Goal: Feedback & Contribution: Leave review/rating

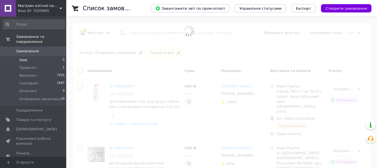
click at [30, 56] on li "Нові 0" at bounding box center [34, 60] width 68 height 8
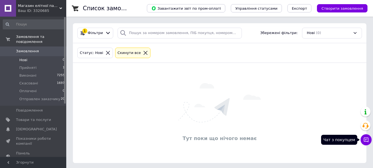
click at [366, 141] on icon at bounding box center [366, 139] width 5 height 5
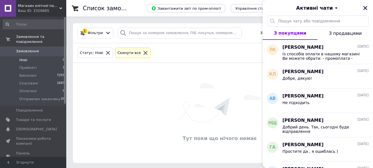
click at [366, 8] on icon "Закрити" at bounding box center [365, 8] width 4 height 4
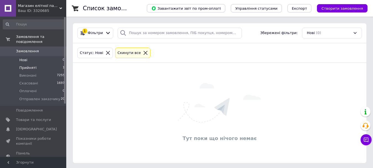
click at [32, 65] on span "Прийняті" at bounding box center [27, 67] width 17 height 5
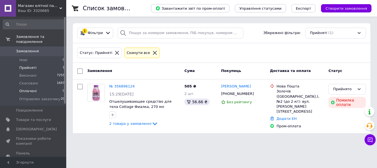
click at [37, 87] on li "Оплачені 0" at bounding box center [34, 91] width 68 height 8
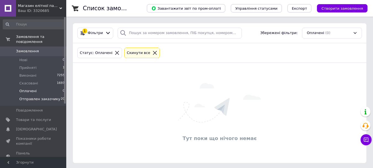
click at [43, 96] on span "Отправлен заказчику" at bounding box center [39, 98] width 41 height 5
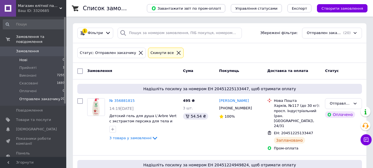
click at [38, 56] on li "Нові 0" at bounding box center [34, 60] width 68 height 8
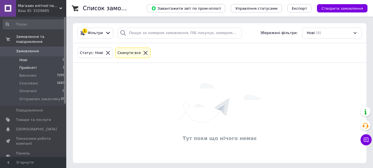
click at [40, 64] on li "Прийняті 1" at bounding box center [34, 68] width 68 height 8
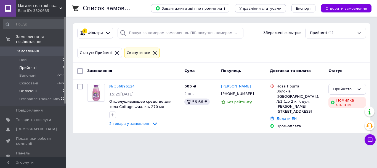
click at [33, 88] on span "Оплачені" at bounding box center [27, 90] width 17 height 5
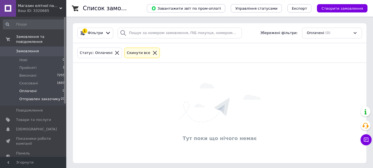
click at [44, 96] on span "Отправлен заказчику" at bounding box center [39, 98] width 41 height 5
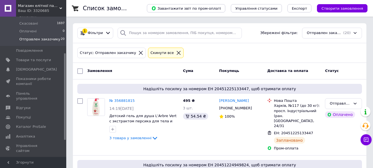
drag, startPoint x: 65, startPoint y: 100, endPoint x: 69, endPoint y: 137, distance: 36.4
click at [36, 106] on span "Відгуки" at bounding box center [33, 108] width 35 height 5
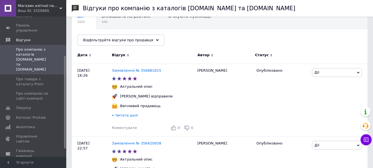
scroll to position [53, 0]
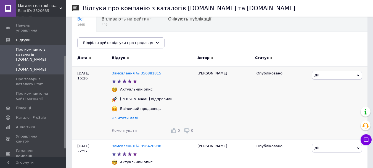
click at [141, 72] on link "Замовлення № 356881815" at bounding box center [136, 73] width 49 height 4
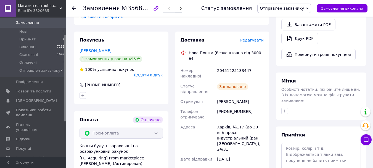
scroll to position [29, 0]
drag, startPoint x: 65, startPoint y: 101, endPoint x: 68, endPoint y: 119, distance: 18.3
click at [68, 119] on div "Магазин елітної парфюмерії та косметики "Престиж" Ваш ID: 3320685 Сайт Магазин …" at bounding box center [186, 19] width 373 height 810
click at [27, 136] on span "Відгуки" at bounding box center [23, 138] width 14 height 5
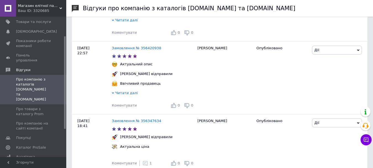
scroll to position [153, 0]
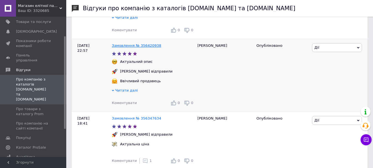
click at [144, 46] on link "Замовлення № 356420938" at bounding box center [136, 45] width 49 height 4
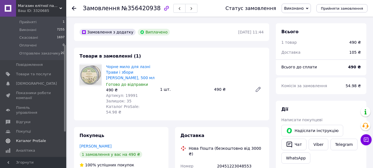
scroll to position [46, 0]
drag, startPoint x: 65, startPoint y: 102, endPoint x: 66, endPoint y: 130, distance: 28.2
click at [66, 130] on div "Замовлення та повідомлення Замовлення 0 Нові 0 Прийняті 1 Виконані 7255 Скасова…" at bounding box center [33, 87] width 66 height 140
click at [43, 117] on link "Відгуки" at bounding box center [34, 121] width 68 height 9
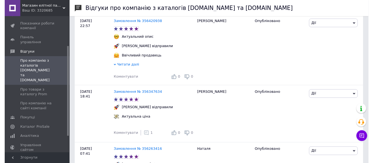
scroll to position [179, 0]
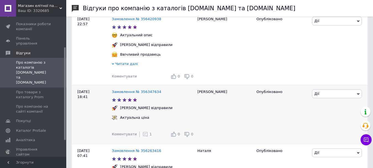
click at [142, 134] on icon at bounding box center [145, 134] width 6 height 6
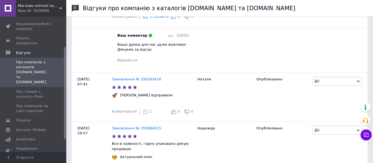
scroll to position [319, 0]
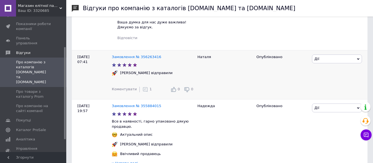
click at [145, 92] on div "1" at bounding box center [146, 90] width 9 height 6
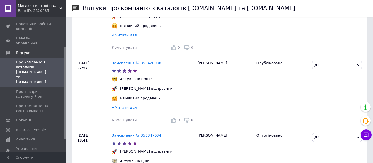
scroll to position [178, 0]
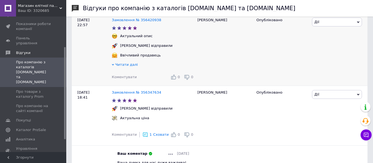
click at [126, 79] on span "Коментувати" at bounding box center [124, 77] width 25 height 4
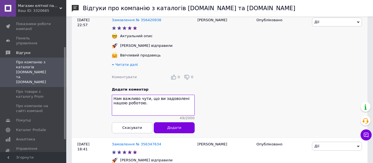
click at [146, 102] on textarea "Нам важливо чути, що ви задоволені нашою роботою." at bounding box center [153, 105] width 83 height 21
click at [154, 109] on textarea "Нам важливо знати, що ви задоволені нашою роботою." at bounding box center [153, 105] width 83 height 21
type textarea "Нам важливо знати, що ви задоволені нашою роботою."
click at [173, 130] on span "Додати" at bounding box center [174, 128] width 14 height 4
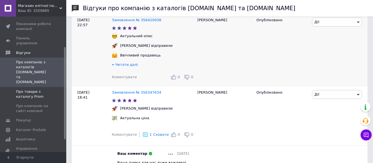
click at [26, 89] on span "Про товари з каталогу Prom" at bounding box center [33, 94] width 35 height 10
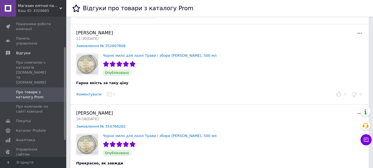
scroll to position [15, 0]
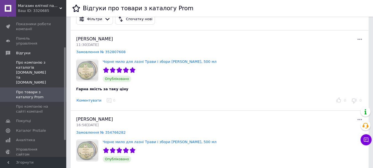
click at [40, 64] on span "Про компанію з каталогів [DOMAIN_NAME] та [DOMAIN_NAME]" at bounding box center [33, 72] width 35 height 25
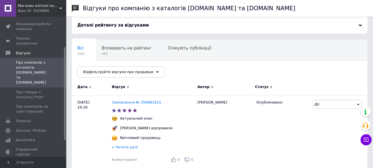
scroll to position [5, 0]
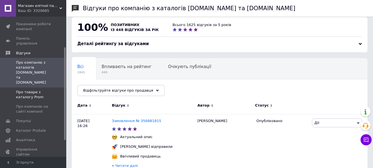
click at [33, 89] on span "Про товари з каталогу Prom" at bounding box center [33, 94] width 35 height 10
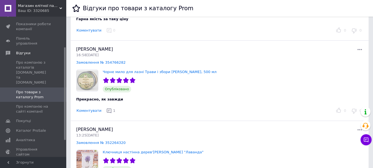
scroll to position [88, 0]
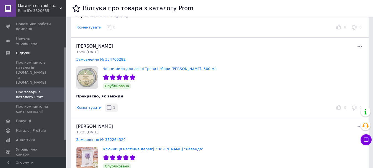
click at [106, 109] on icon "button" at bounding box center [109, 108] width 6 height 6
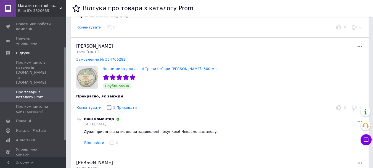
click at [94, 30] on button "Коментувати" at bounding box center [88, 28] width 25 height 6
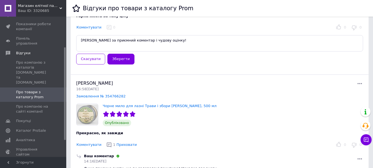
click at [80, 40] on textarea "[PERSON_NAME] за приємний коментар і чудову оцінку!" at bounding box center [219, 43] width 287 height 16
click at [171, 43] on textarea "Дякуємо за приємний коментар і чудову оцінку!" at bounding box center [219, 43] width 287 height 16
type textarea "Дякуємо за приємний коментар і чудову оцінку!"
click at [121, 60] on button "Зберегти" at bounding box center [120, 59] width 27 height 11
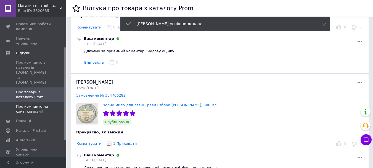
click at [34, 104] on span "Про компанію на сайті компанії" at bounding box center [33, 109] width 35 height 10
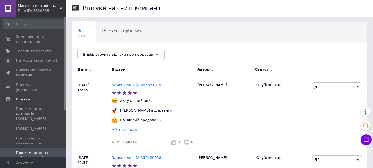
drag, startPoint x: 65, startPoint y: 64, endPoint x: 48, endPoint y: 25, distance: 43.1
click at [39, 39] on span "Замовлення та повідомлення" at bounding box center [33, 39] width 35 height 10
